Goal: Task Accomplishment & Management: Manage account settings

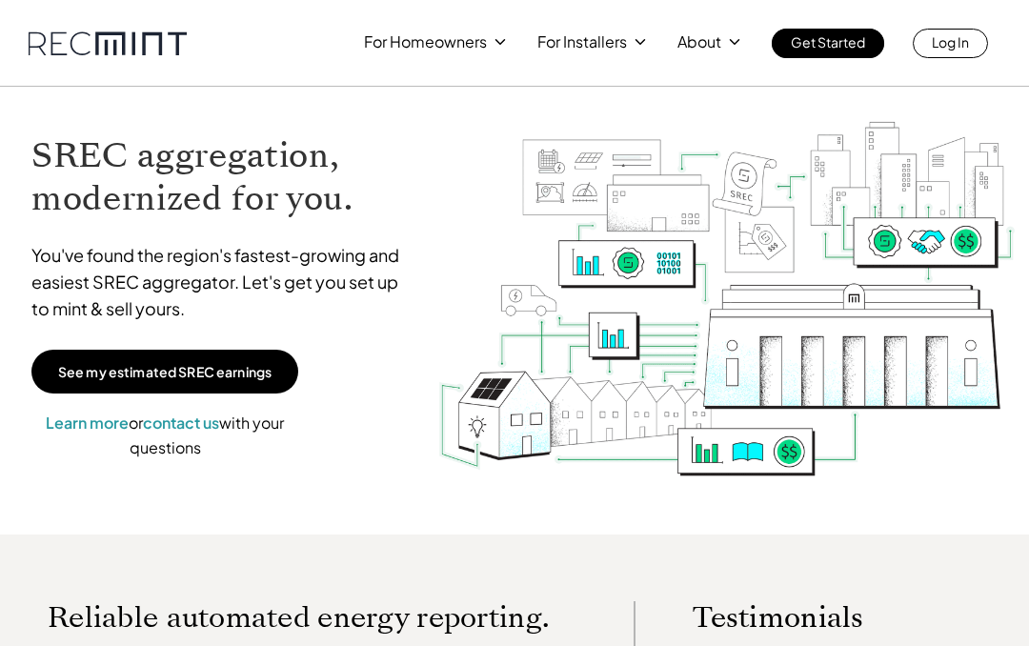
click at [948, 51] on p "Log In" at bounding box center [950, 42] width 37 height 27
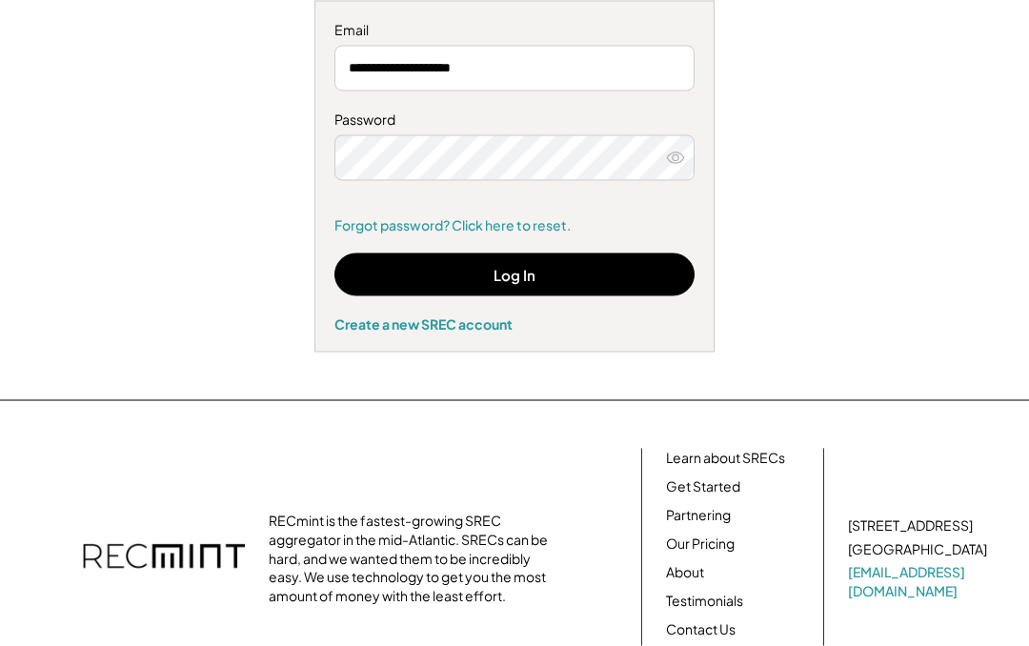
scroll to position [250, 0]
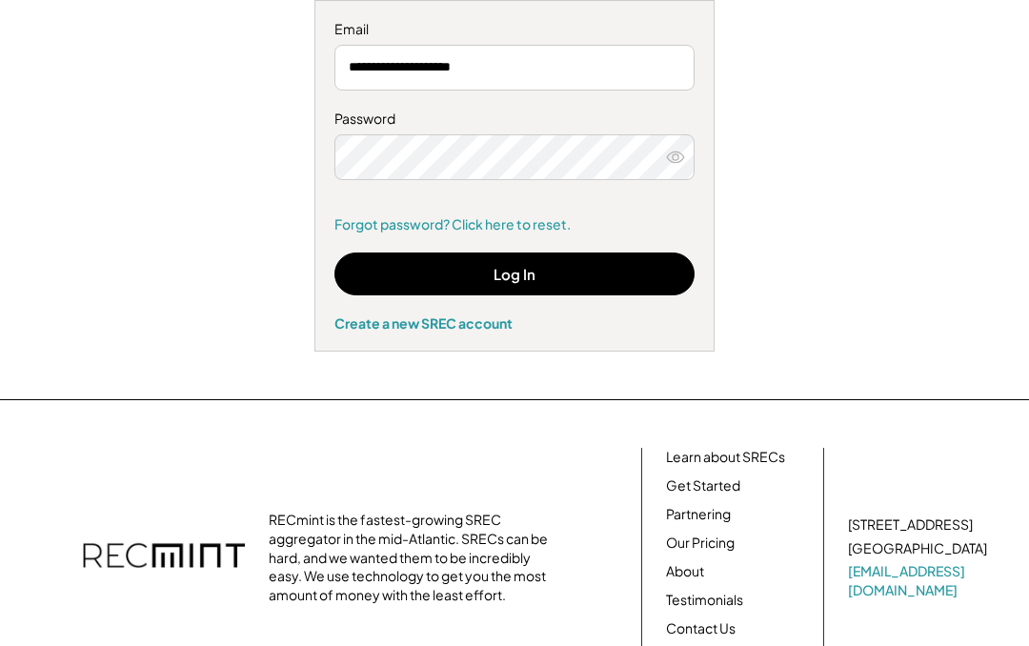
click at [587, 275] on button "Log In" at bounding box center [515, 274] width 360 height 43
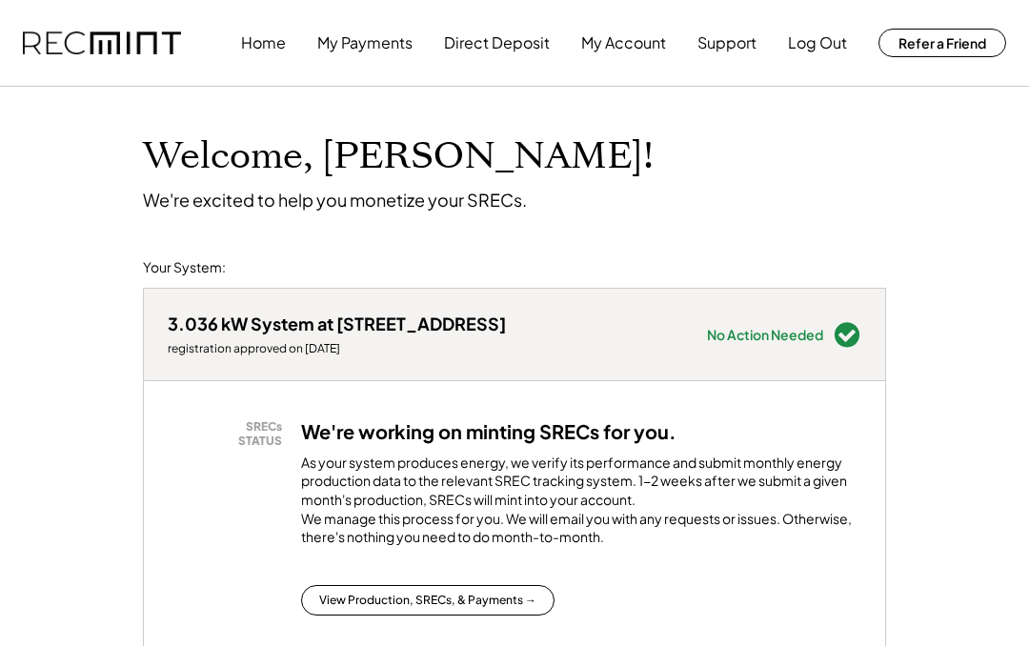
click at [650, 43] on button "My Account" at bounding box center [623, 43] width 85 height 38
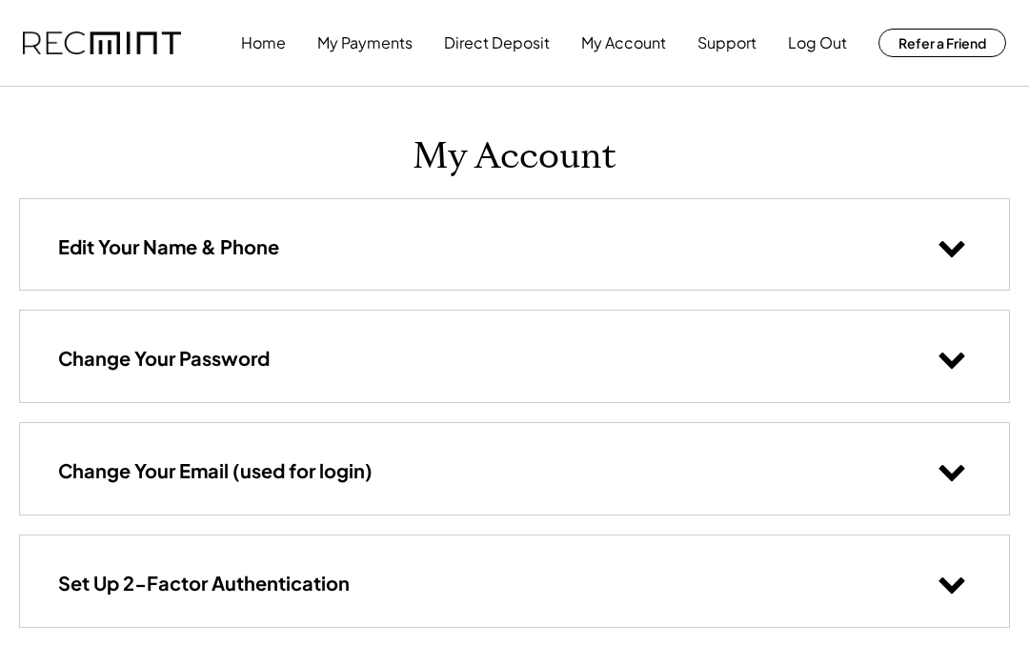
click at [547, 42] on button "Direct Deposit" at bounding box center [497, 43] width 106 height 38
click at [525, 45] on button "Direct Deposit" at bounding box center [497, 43] width 106 height 38
